Goal: Transaction & Acquisition: Download file/media

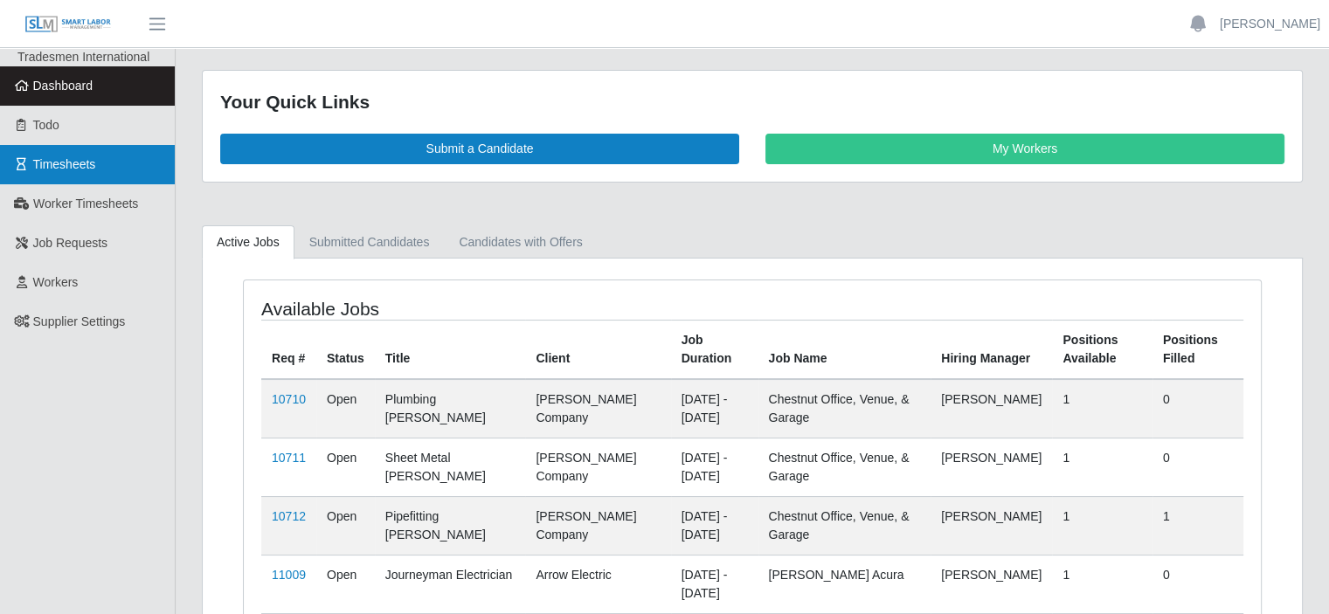
click at [70, 170] on span "Timesheets" at bounding box center [64, 164] width 63 height 14
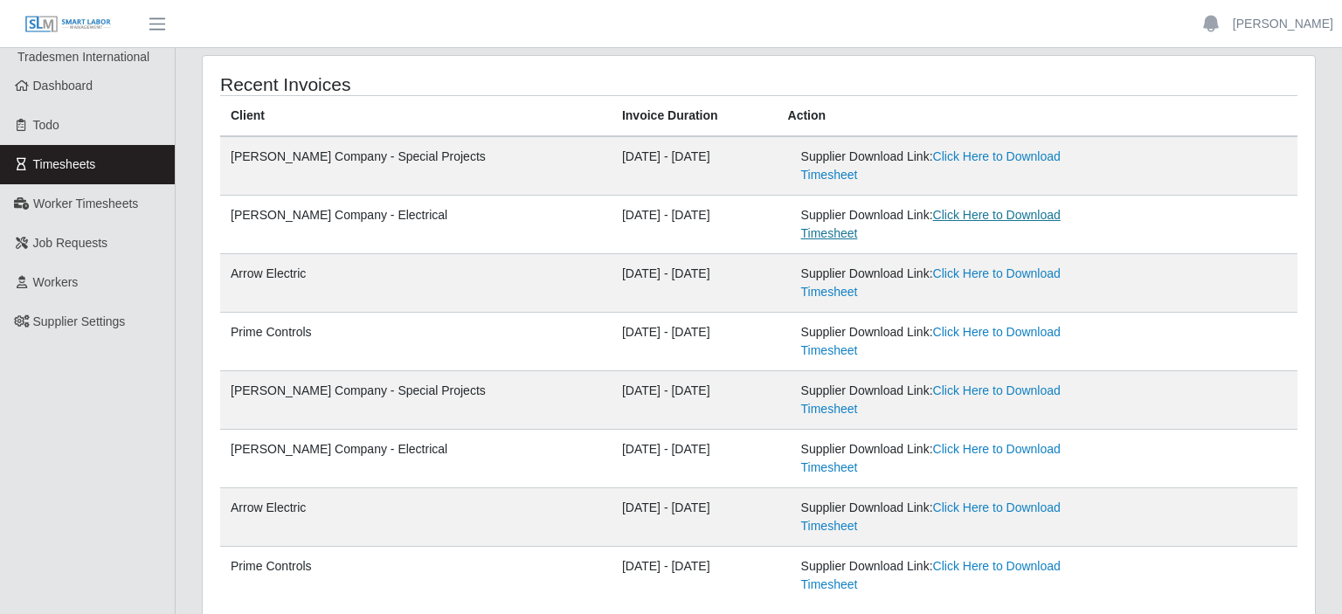
click at [943, 208] on link "Click Here to Download Timesheet" at bounding box center [930, 224] width 259 height 32
click at [977, 154] on link "Click Here to Download Timesheet" at bounding box center [930, 165] width 259 height 32
